Goal: Task Accomplishment & Management: Manage account settings

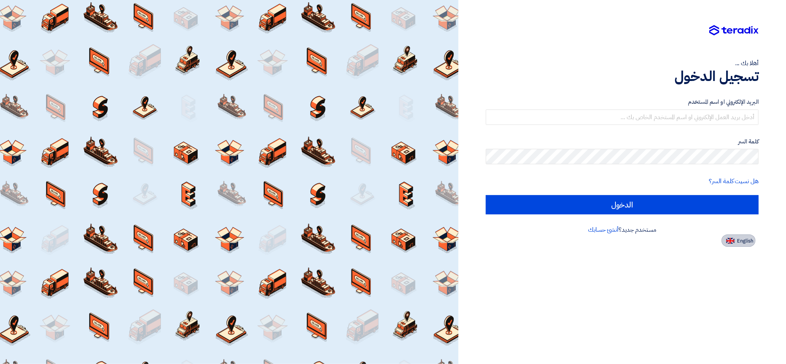
click at [743, 239] on span "English" at bounding box center [745, 240] width 16 height 5
type input "Sign in"
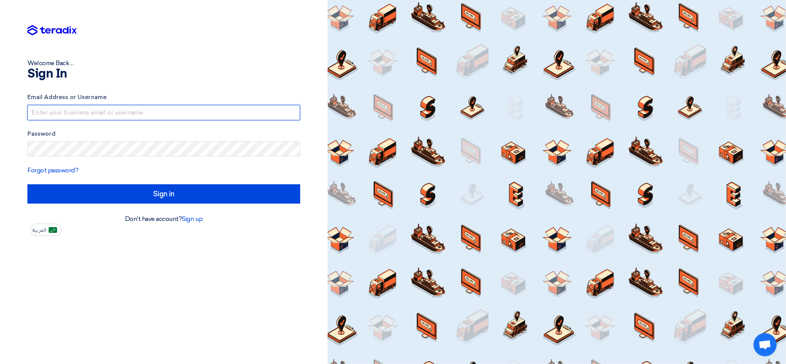
click at [72, 108] on input "text" at bounding box center [163, 112] width 273 height 15
drag, startPoint x: 118, startPoint y: 113, endPoint x: 152, endPoint y: 110, distance: 33.8
click at [152, 110] on input "[EMAIL_ADDRESS]@00" at bounding box center [163, 112] width 273 height 15
type input "[EMAIL_ADDRESS][DOMAIN_NAME]"
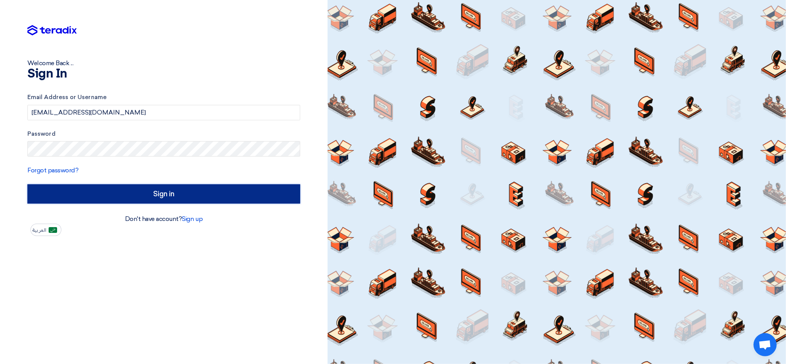
click at [221, 189] on input "Sign in" at bounding box center [163, 193] width 273 height 19
